Goal: Check status: Check status

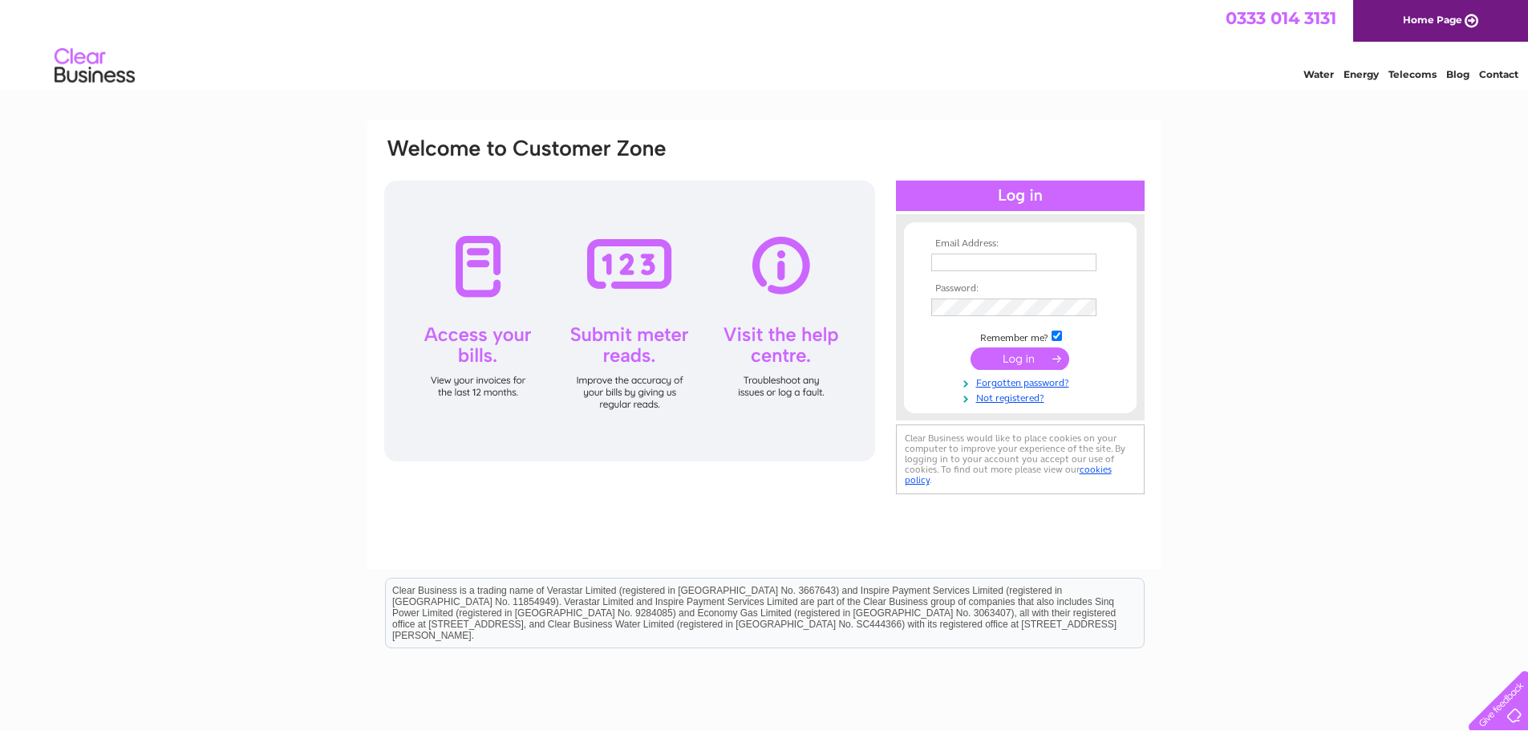
type input "rpminvoices@gmail.com"
click at [1006, 360] on input "submit" at bounding box center [1019, 358] width 99 height 22
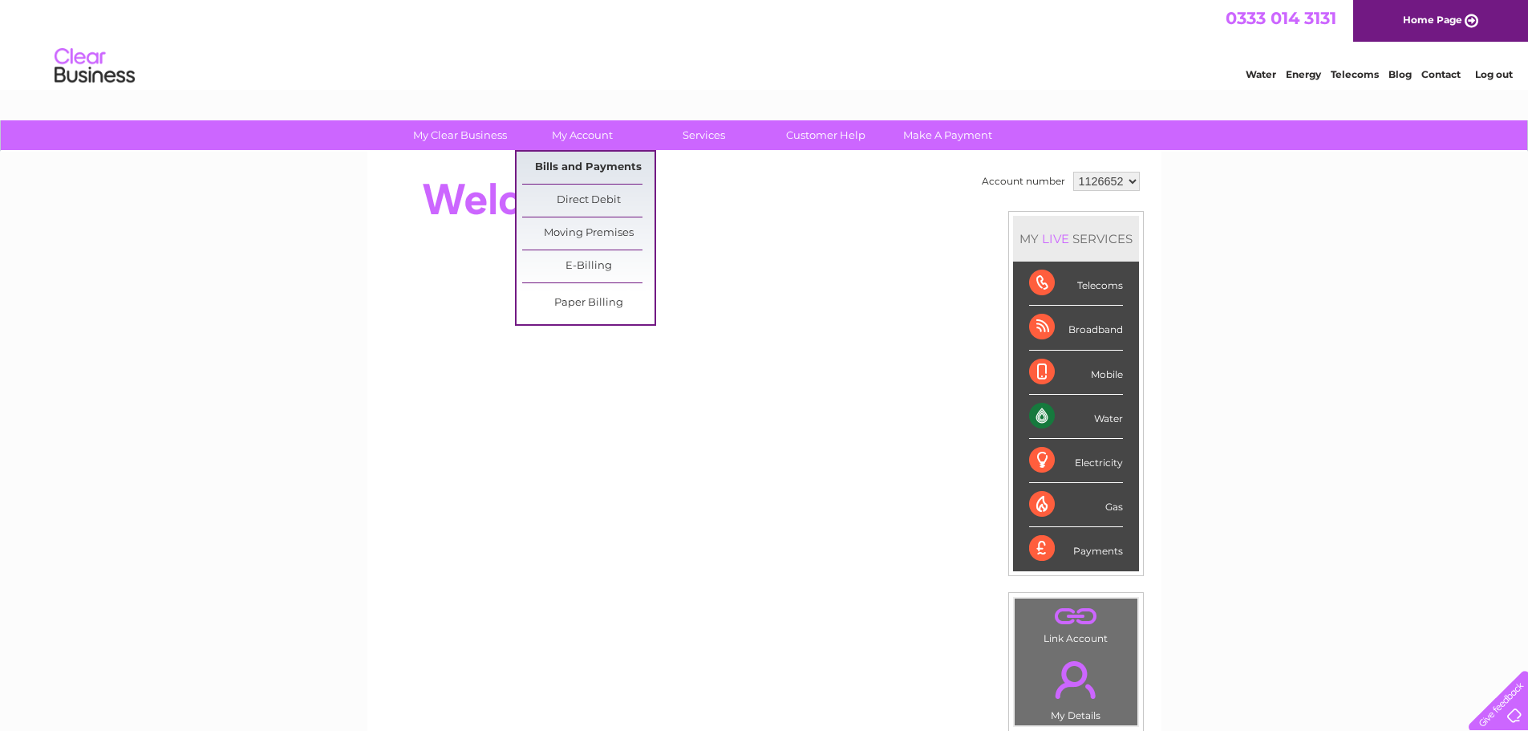
click at [581, 163] on link "Bills and Payments" at bounding box center [588, 168] width 132 height 32
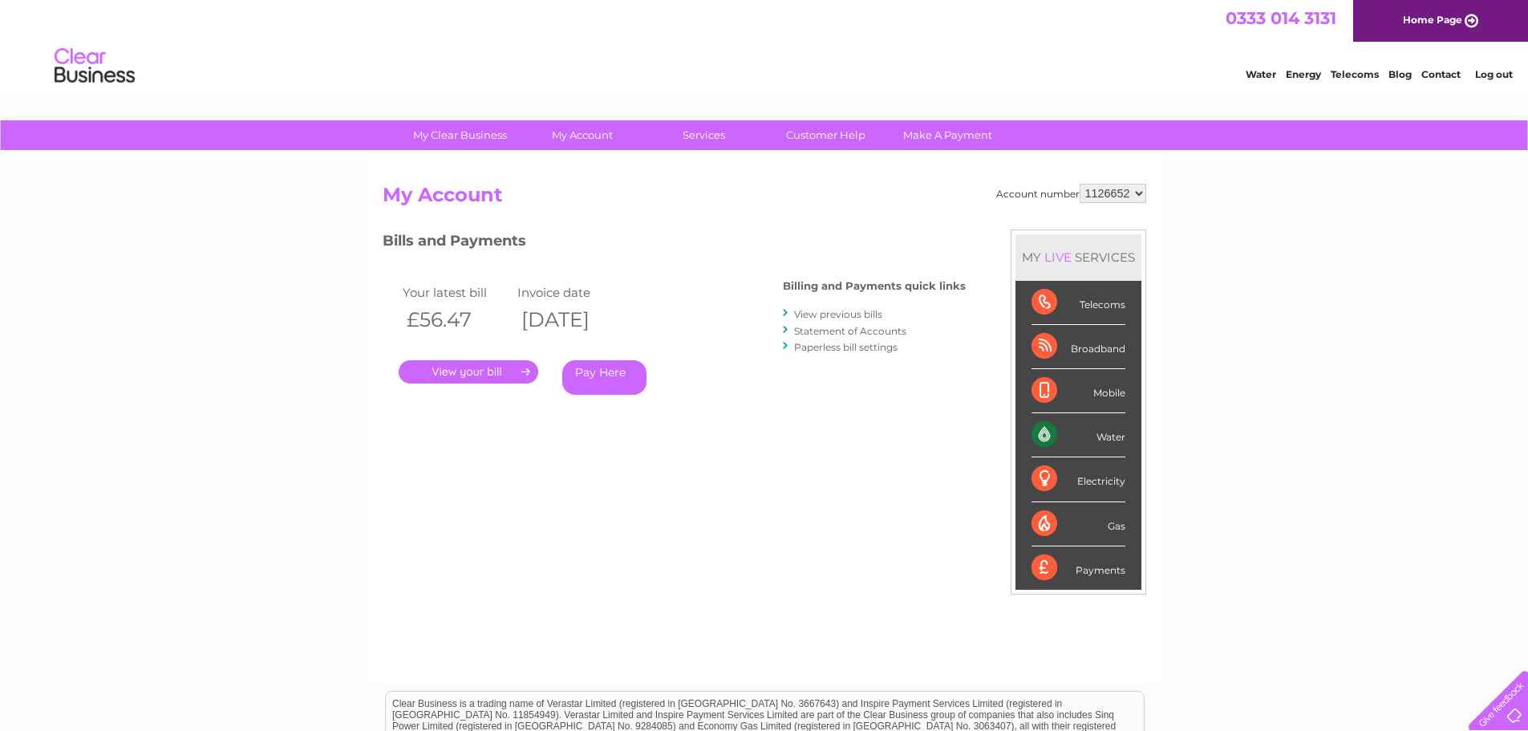
click at [483, 371] on link "." at bounding box center [469, 371] width 140 height 23
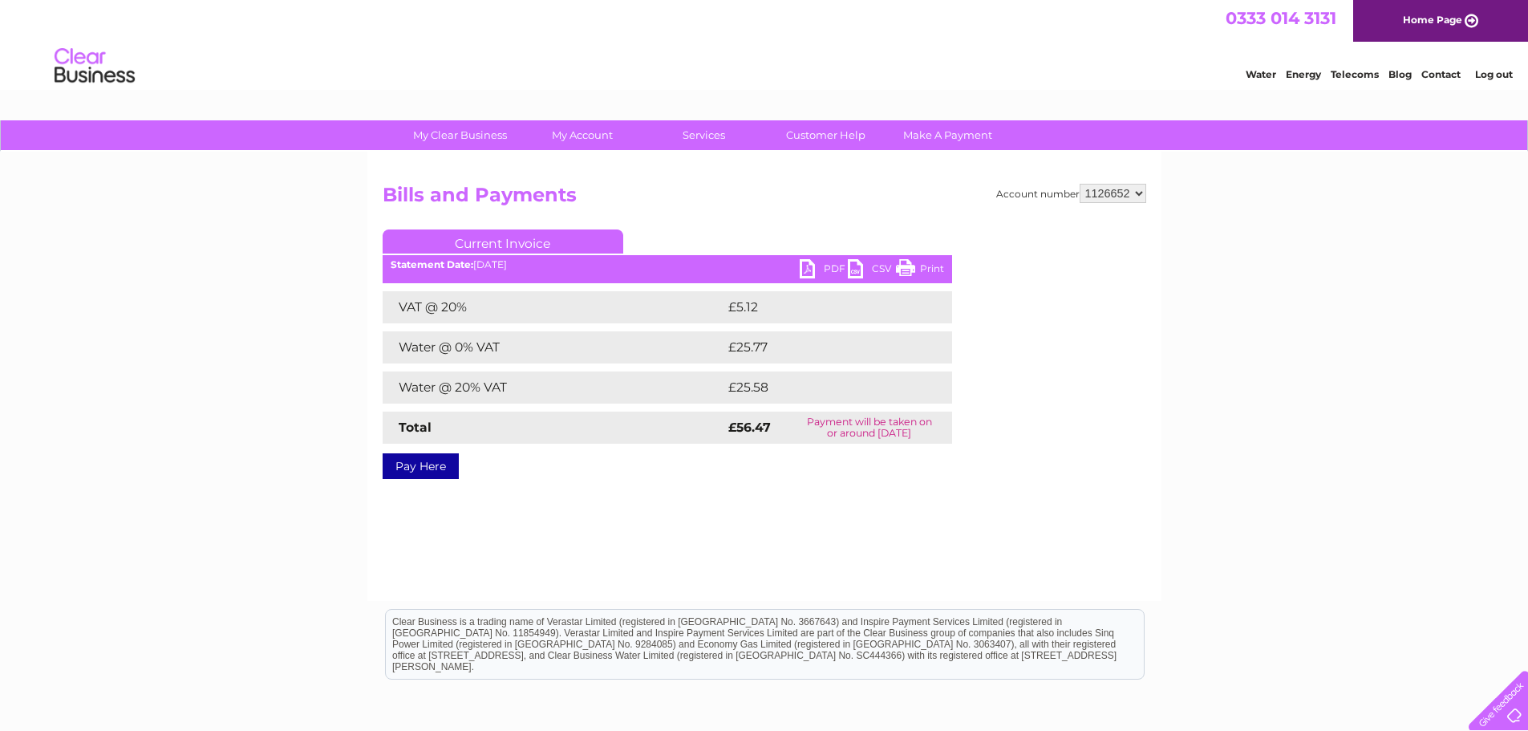
click at [915, 272] on link "Print" at bounding box center [920, 270] width 48 height 23
